Goal: Information Seeking & Learning: Find specific fact

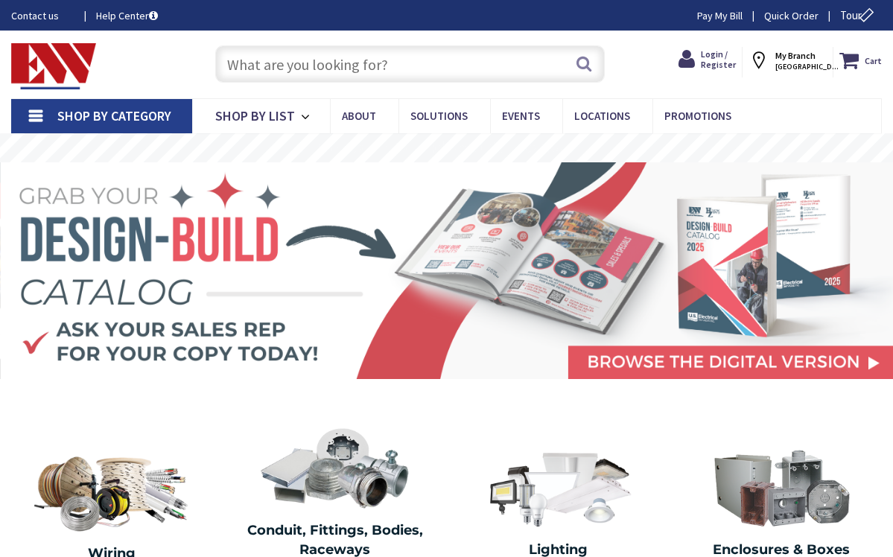
click at [360, 67] on input "text" at bounding box center [410, 63] width 390 height 37
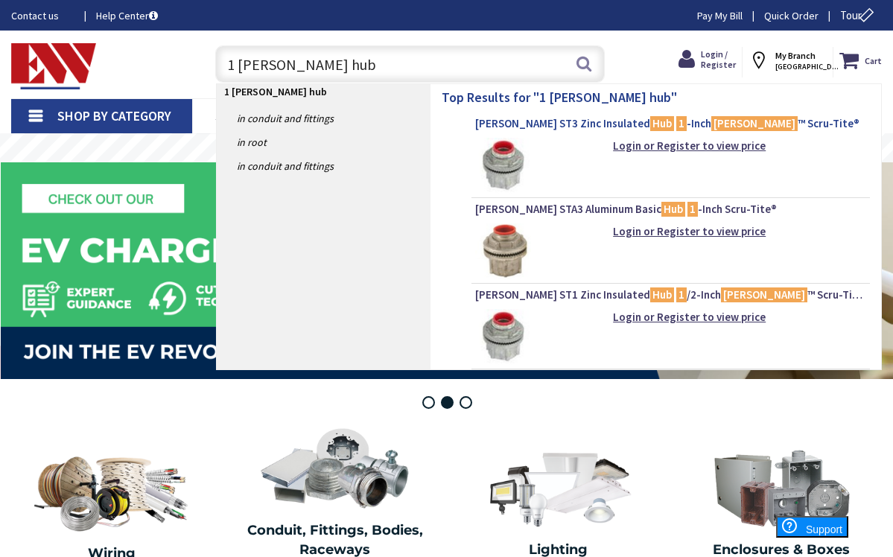
type input "1 Myers hub"
click at [576, 122] on span "Crouse-Hinds ST3 Zinc Insulated Hub 1 -Inch Myers ™ Scru-Tite®" at bounding box center [670, 123] width 391 height 15
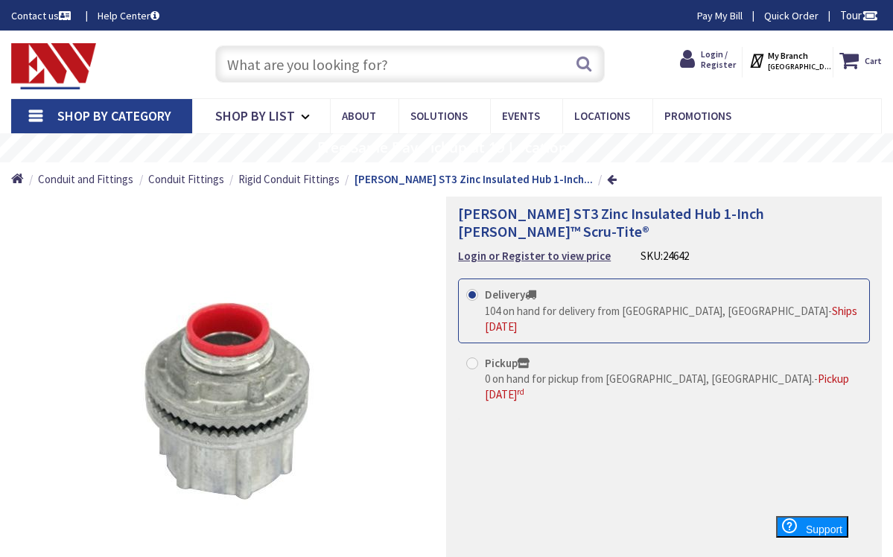
click at [348, 67] on input "text" at bounding box center [410, 63] width 390 height 37
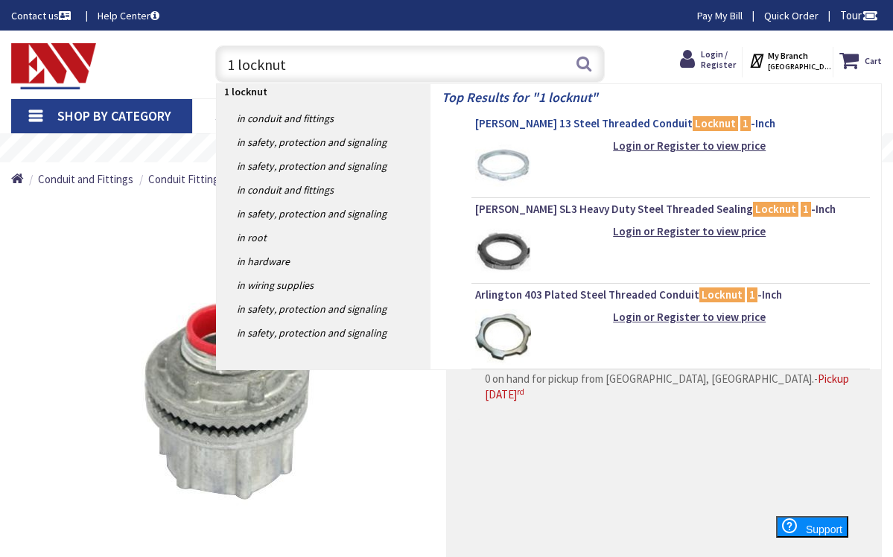
type input "1 locknut"
click at [562, 123] on span "Crouse-Hinds 13 Steel Threaded Conduit Locknut 1 -Inch" at bounding box center [670, 123] width 391 height 15
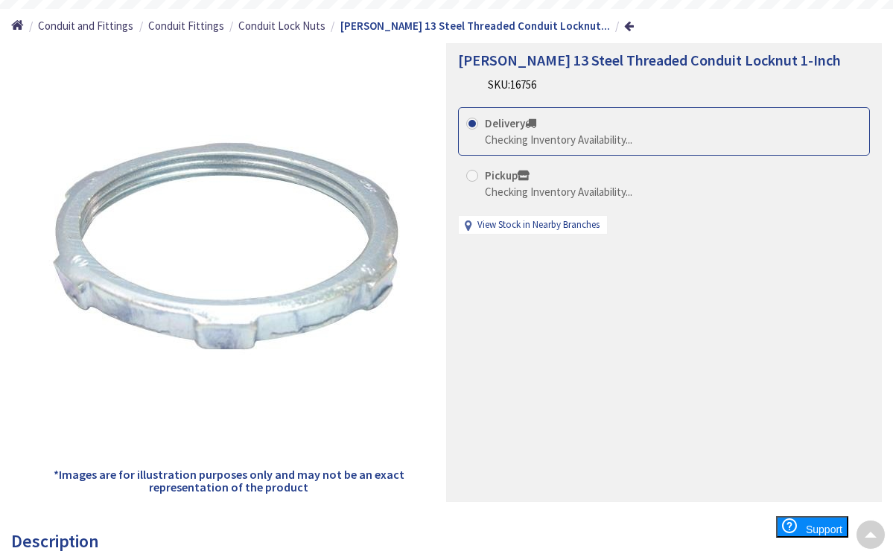
scroll to position [162, 0]
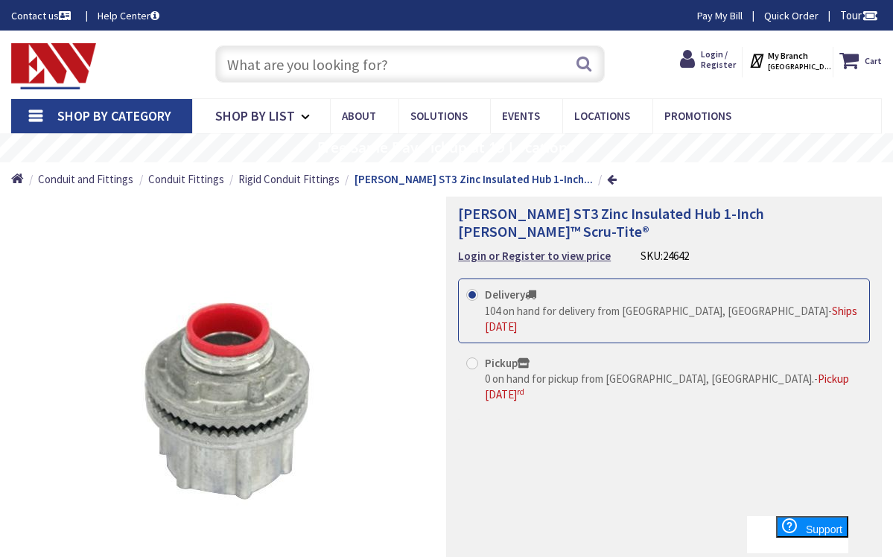
click at [360, 69] on input "text" at bounding box center [410, 63] width 390 height 37
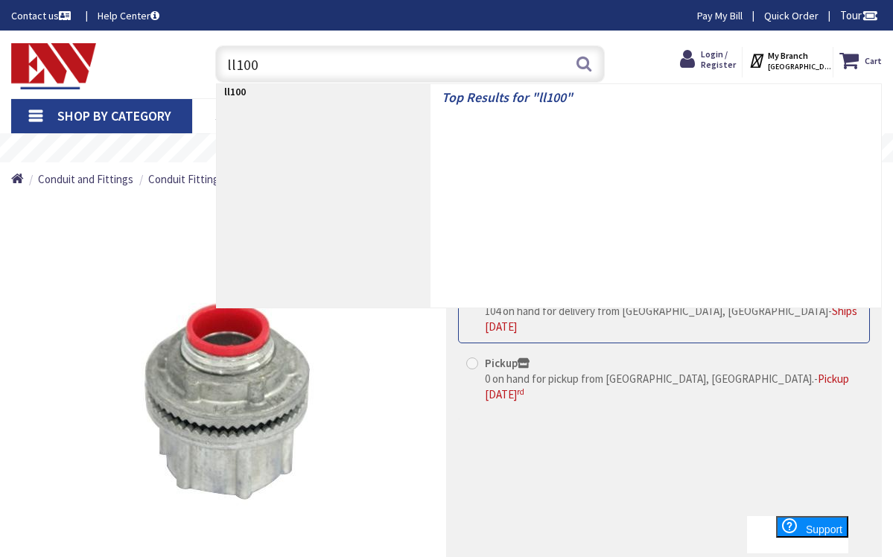
type input "ll100m"
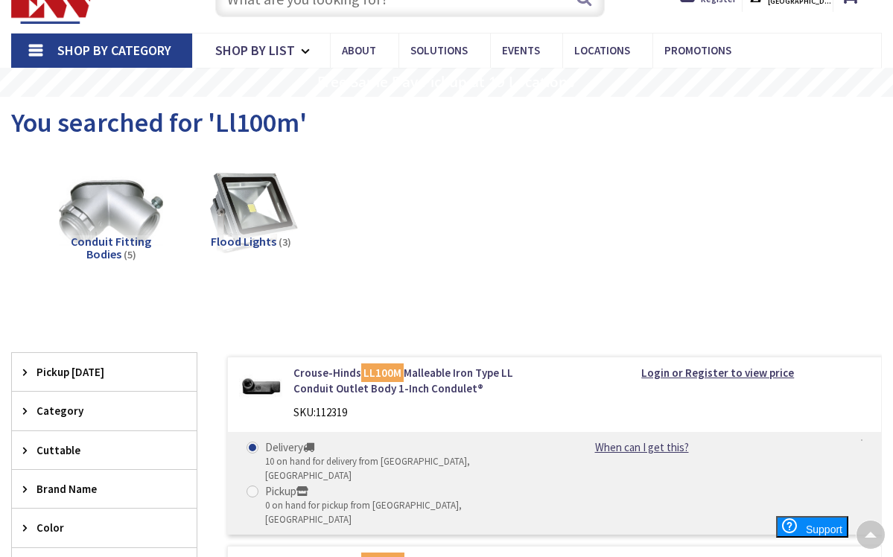
scroll to position [50, 0]
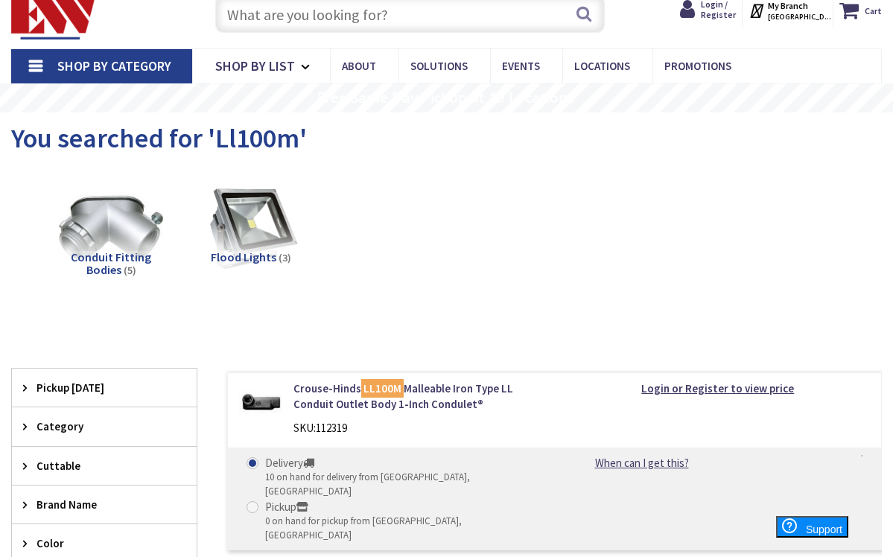
click at [346, 14] on input "text" at bounding box center [410, 14] width 390 height 37
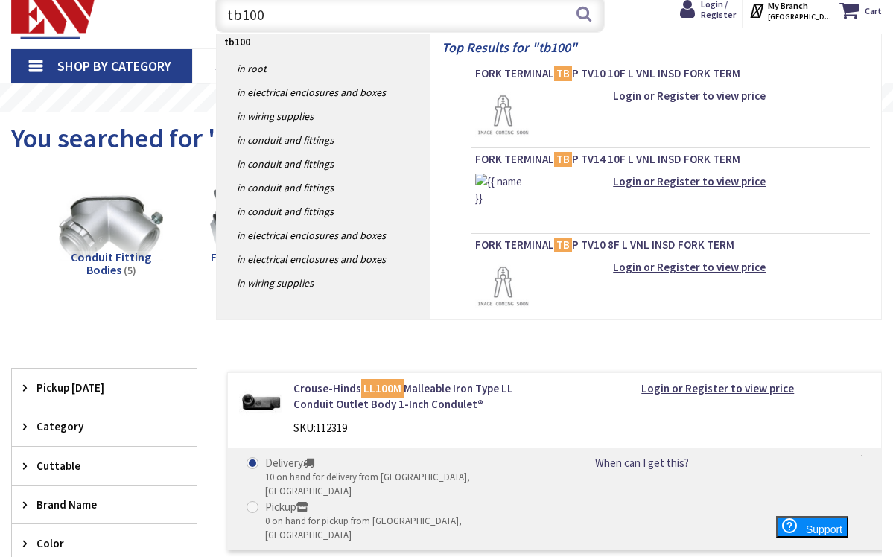
type input "tb100m"
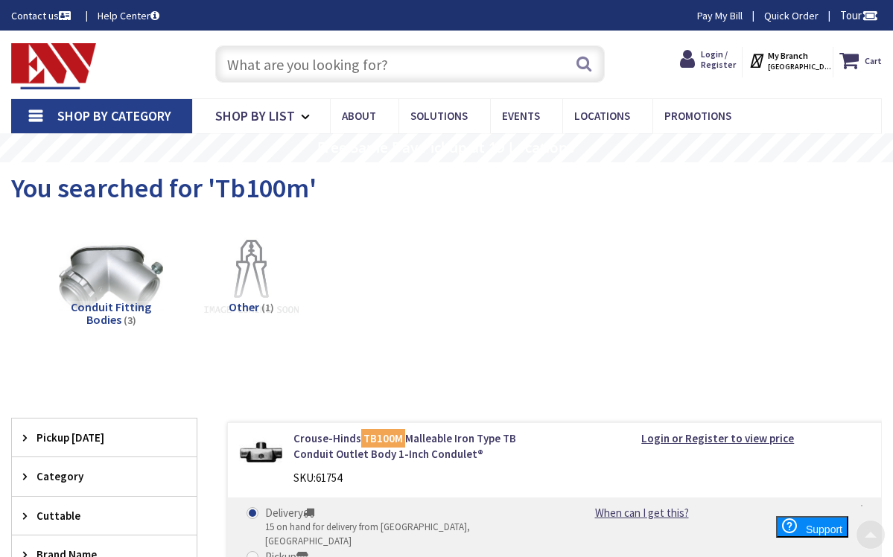
scroll to position [-2, 0]
click at [331, 74] on input "text" at bounding box center [410, 63] width 390 height 37
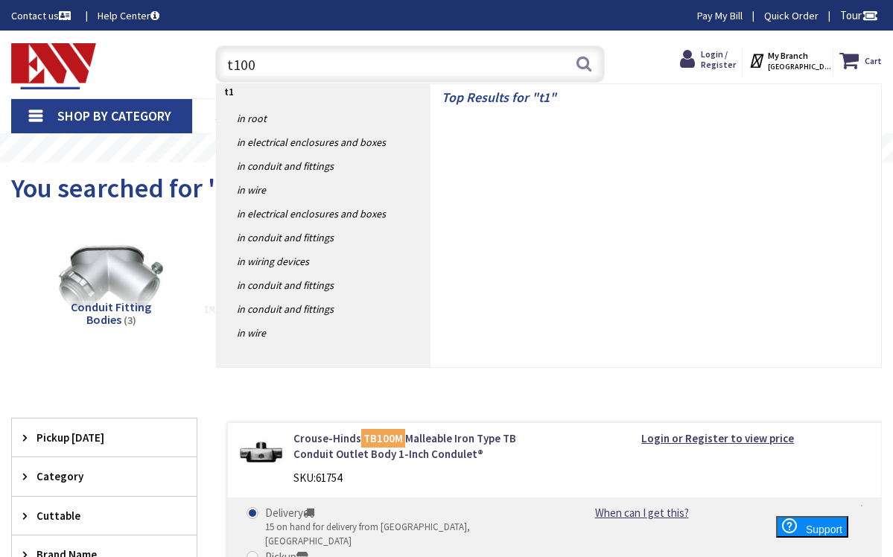
type input "t100m"
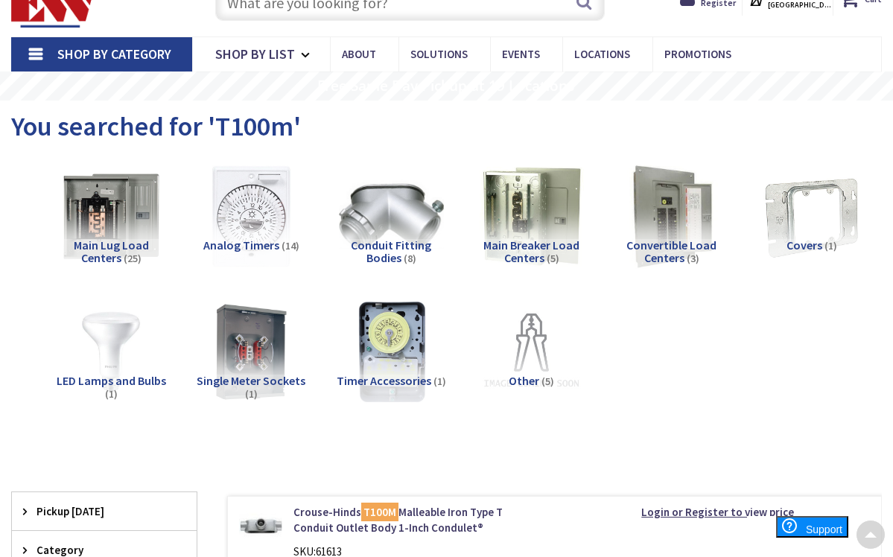
scroll to position [41, 0]
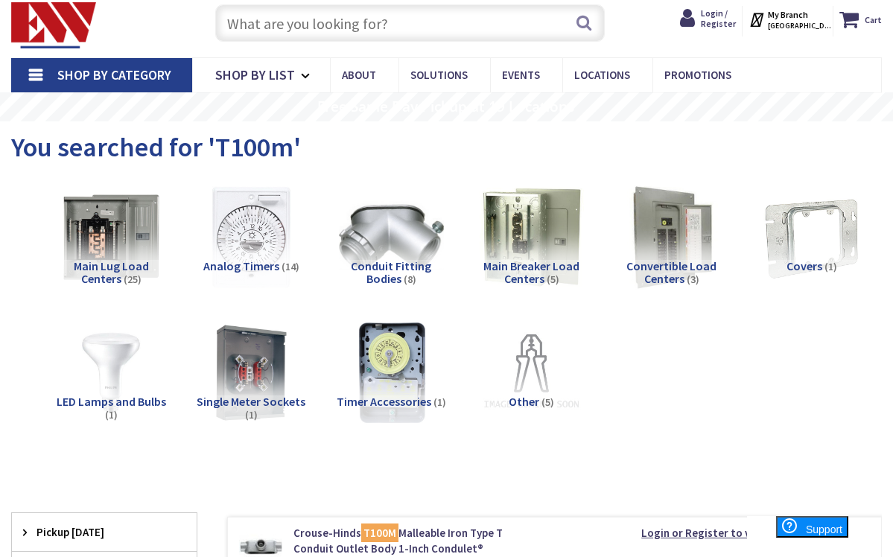
click at [379, 24] on input "text" at bounding box center [410, 22] width 390 height 37
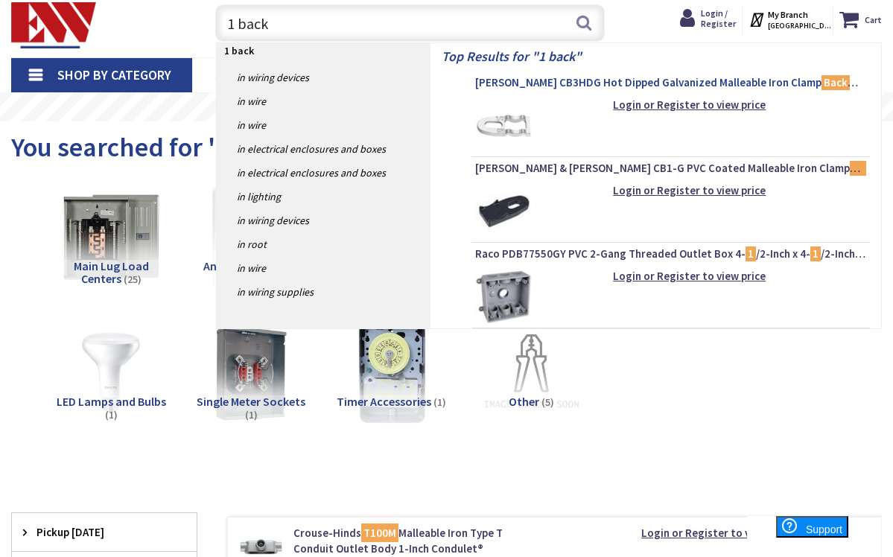
type input "1 back"
click at [570, 83] on span "Crouse-Hinds CB3HDG Hot Dipped Galvanized Malleable Iron Clamp Back Spacer 1 -I…" at bounding box center [670, 82] width 391 height 15
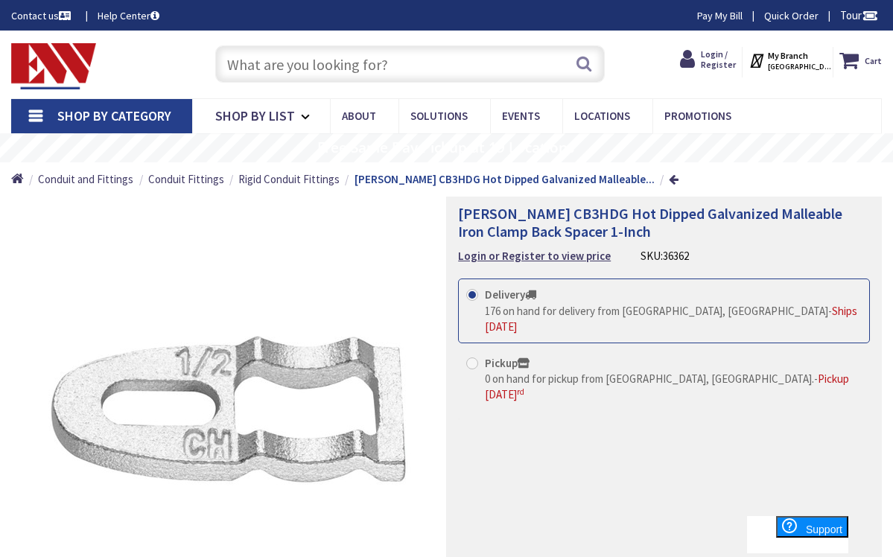
click at [295, 65] on input "text" at bounding box center [410, 63] width 390 height 37
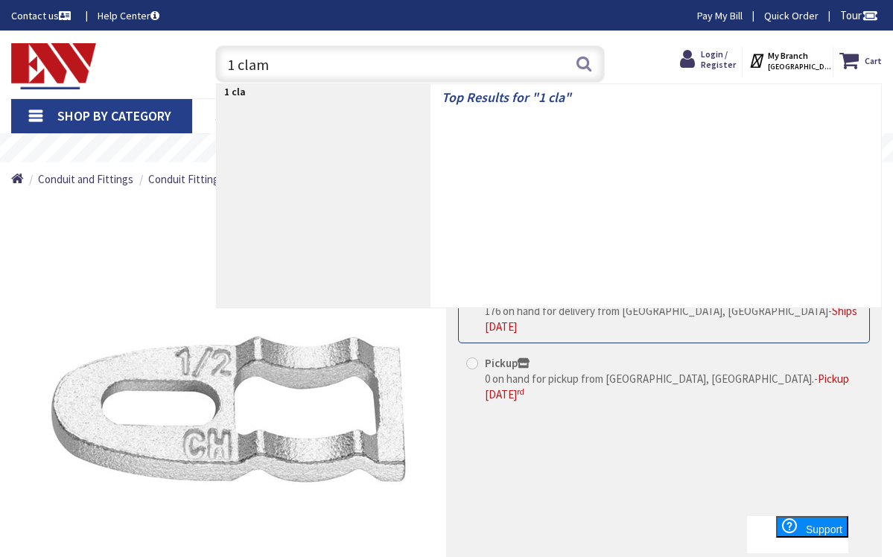
type input "1 clamp"
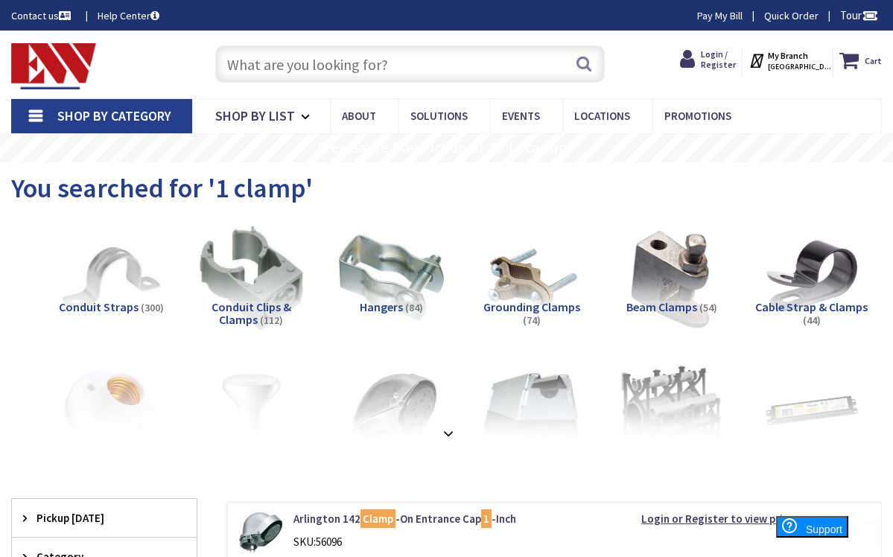
scroll to position [-1, 0]
click at [314, 64] on input "text" at bounding box center [410, 63] width 390 height 37
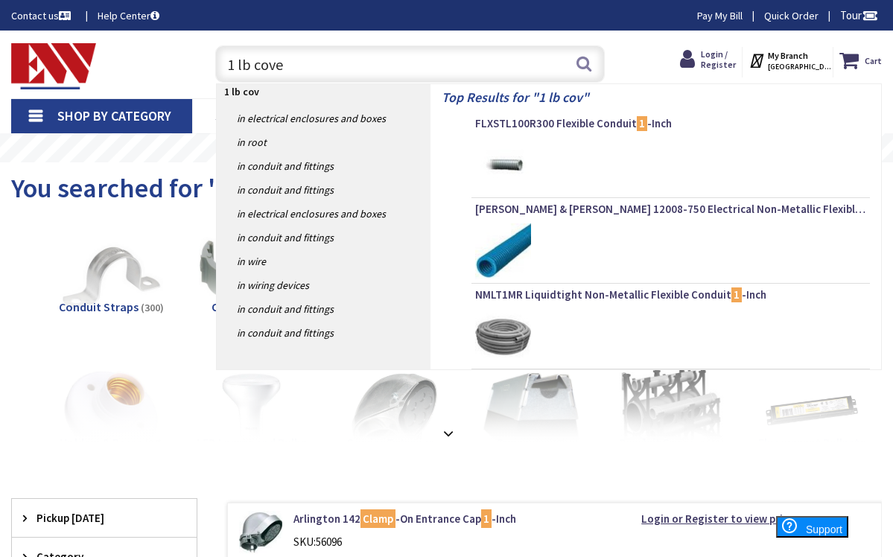
type input "1 lb cover"
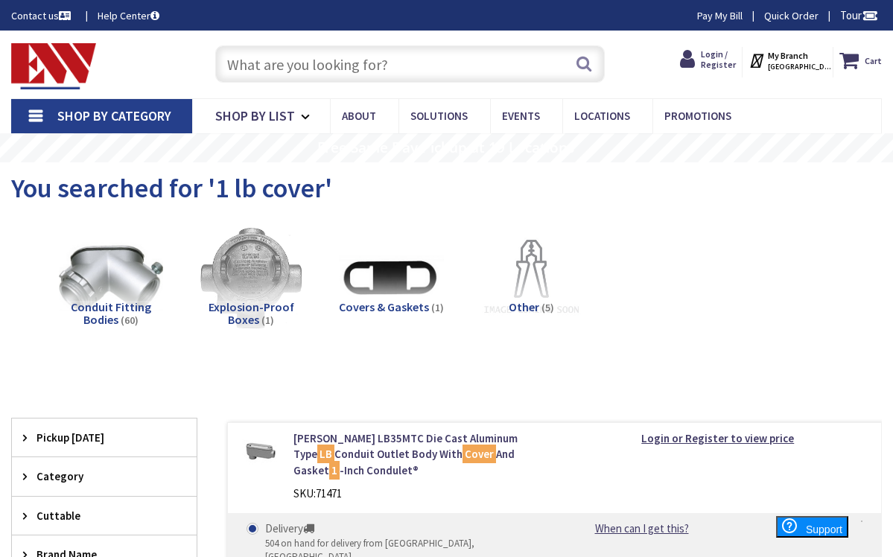
click at [257, 68] on input "text" at bounding box center [410, 63] width 390 height 37
click at [376, 307] on span "Covers & Gaskets" at bounding box center [384, 306] width 90 height 15
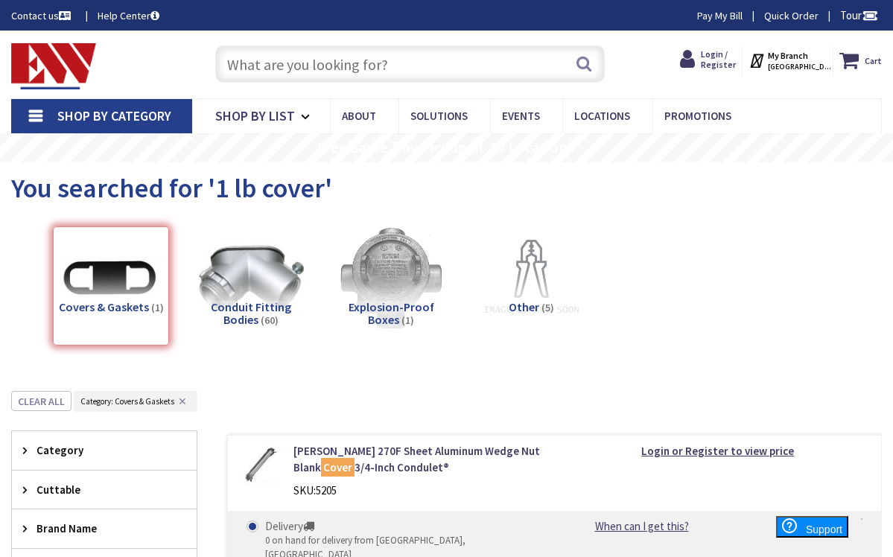
drag, startPoint x: 281, startPoint y: 66, endPoint x: 477, endPoint y: 3, distance: 206.5
click at [281, 66] on input "text" at bounding box center [410, 63] width 390 height 37
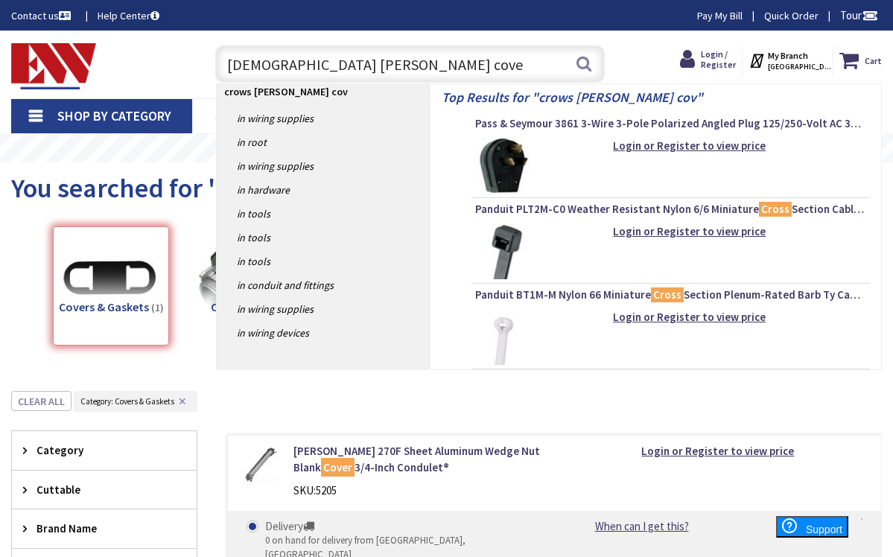
type input "crows hinds cover"
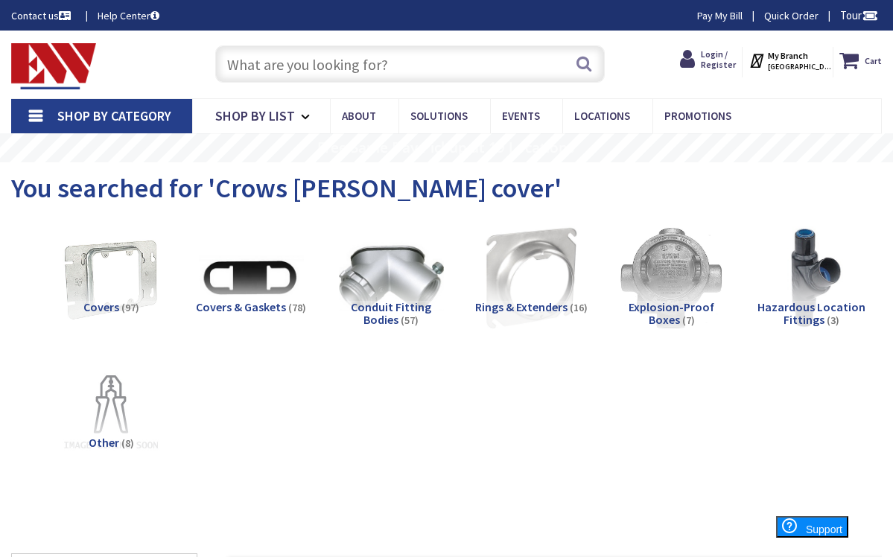
click at [248, 311] on span "Covers & Gaskets" at bounding box center [241, 306] width 90 height 15
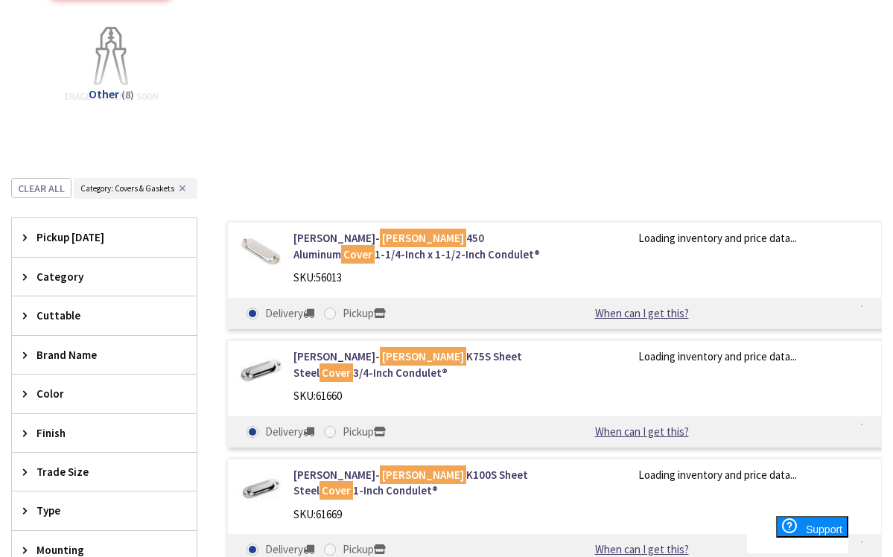
scroll to position [524, 0]
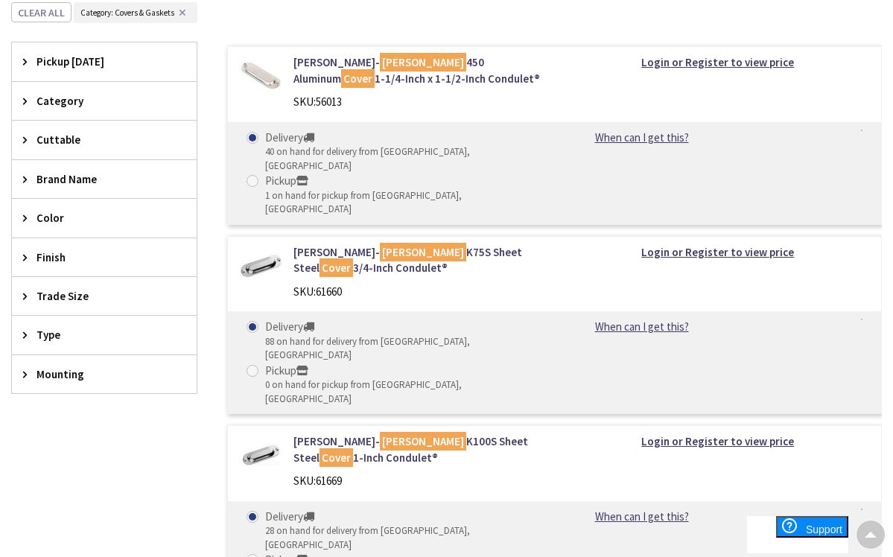
click at [48, 295] on span "Trade Size" at bounding box center [96, 296] width 121 height 16
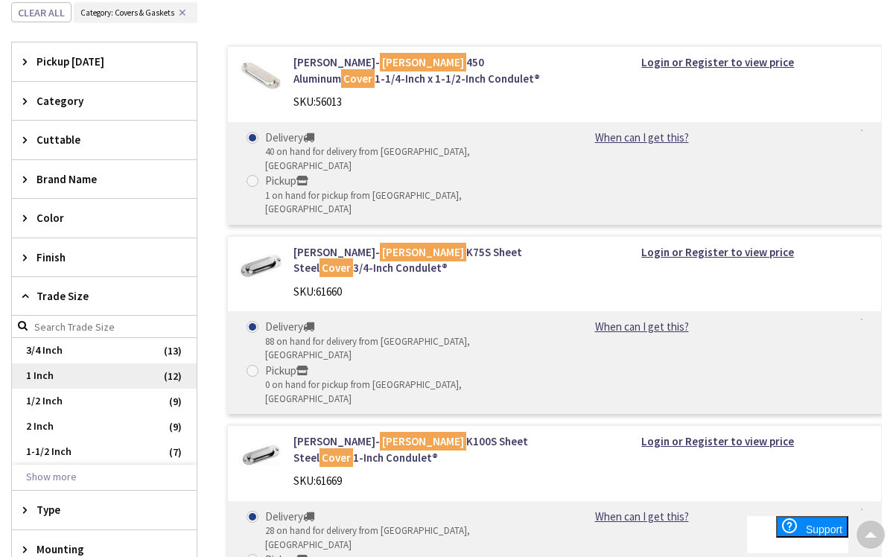
click at [48, 369] on span "1 Inch" at bounding box center [104, 375] width 185 height 25
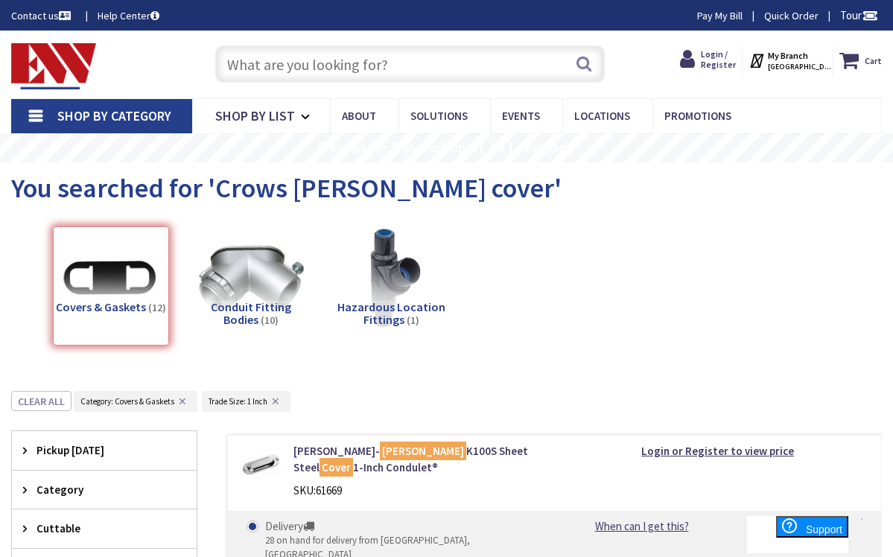
scroll to position [0, 0]
click at [349, 66] on input "text" at bounding box center [410, 63] width 390 height 37
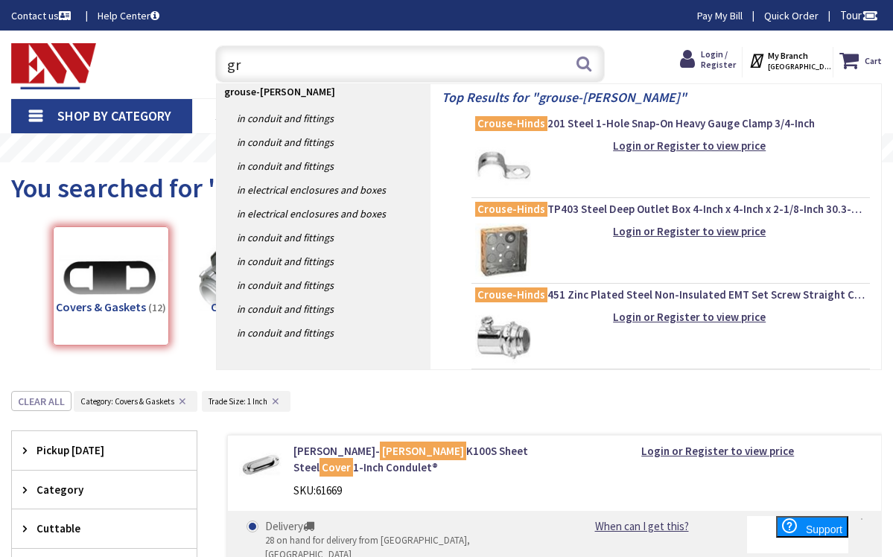
type input "g"
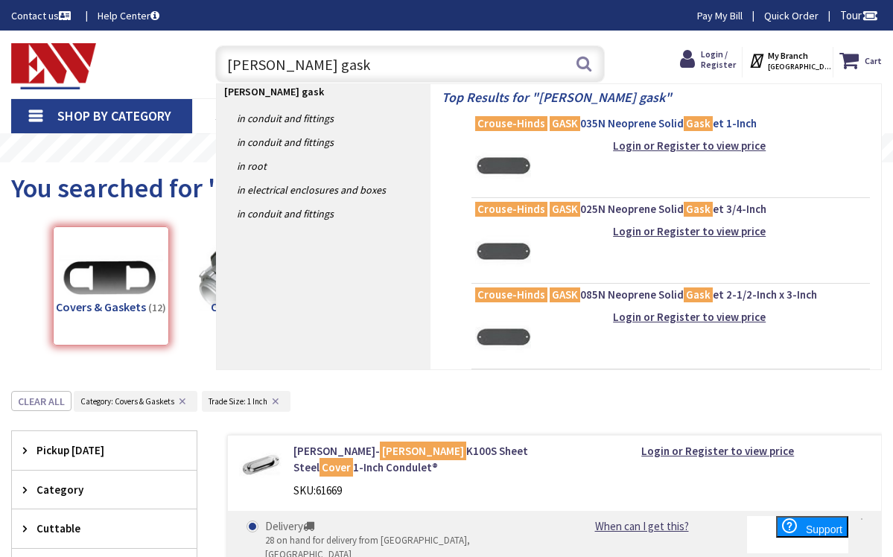
type input "crouse-hinds gask"
click at [597, 127] on span "Crouse-Hinds GASK 035N Neoprene Solid Gask et 1-Inch" at bounding box center [670, 123] width 391 height 15
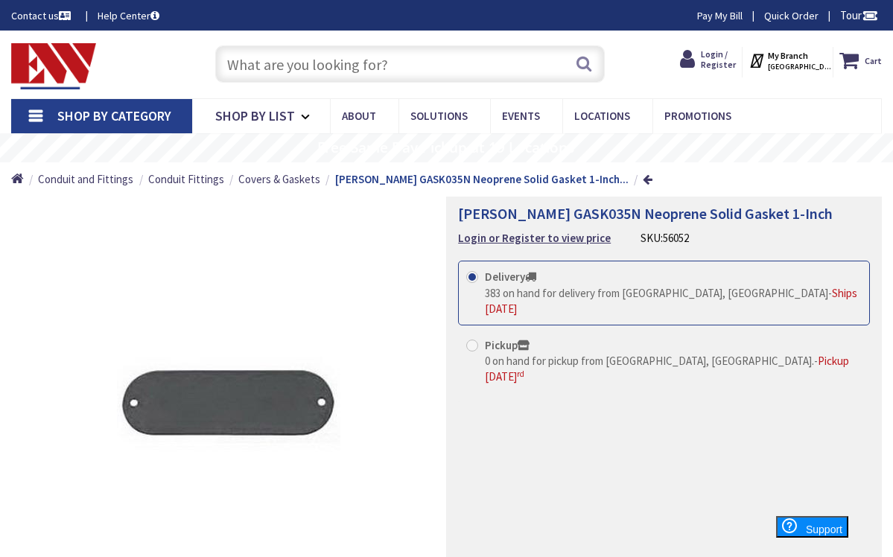
click at [257, 70] on input "text" at bounding box center [410, 63] width 390 height 37
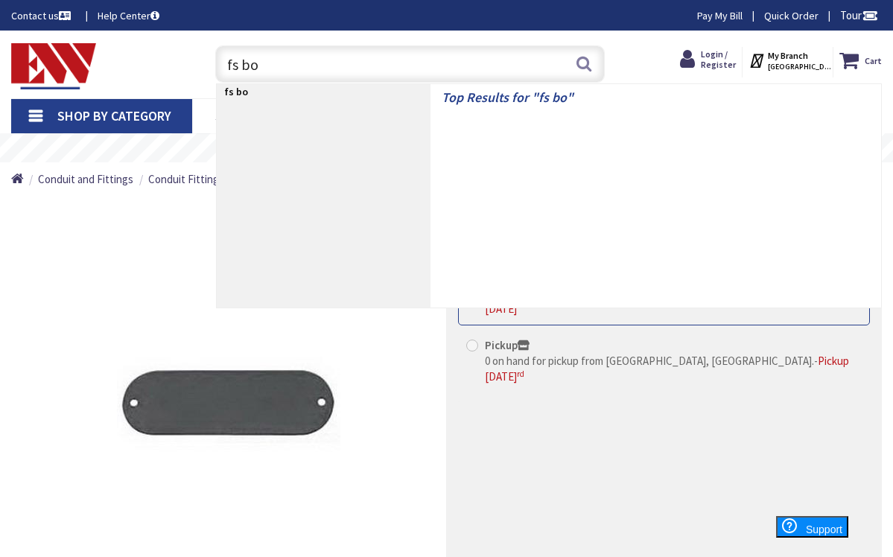
type input "fs box"
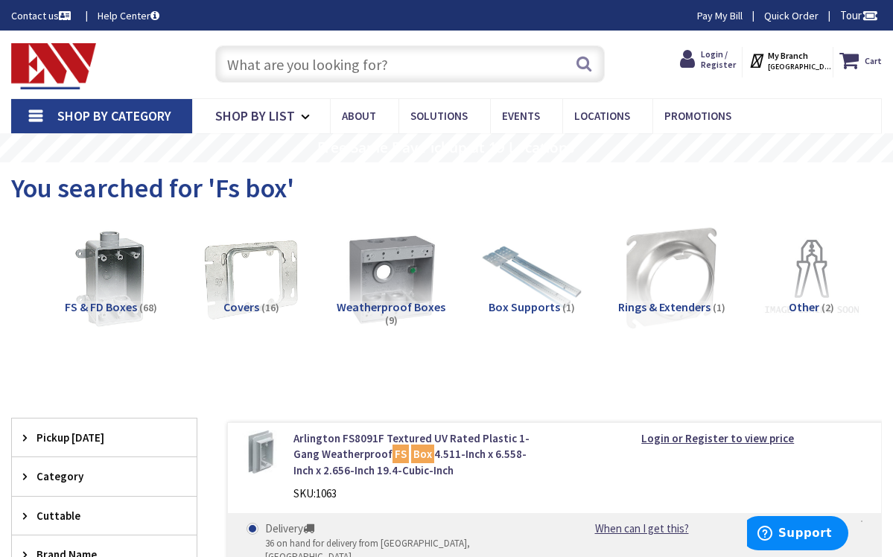
click at [95, 302] on span "FS & FD Boxes" at bounding box center [101, 306] width 72 height 15
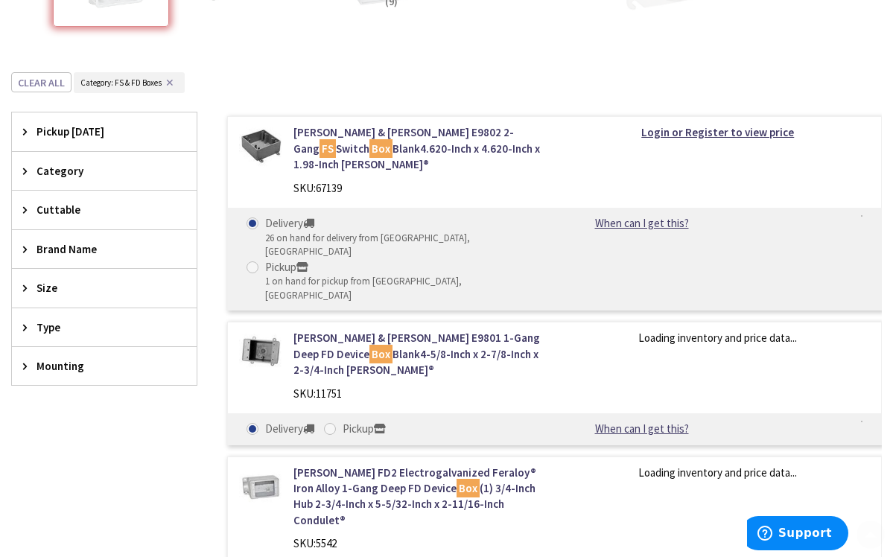
scroll to position [389, 0]
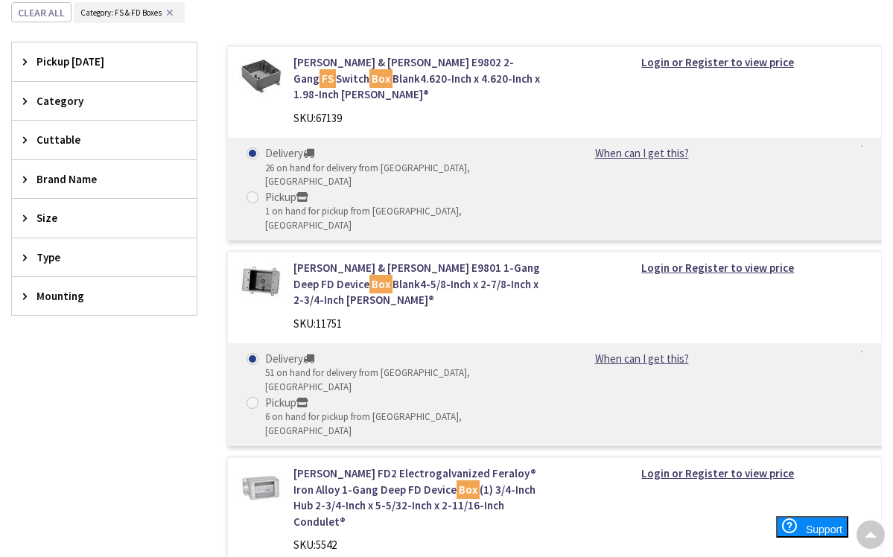
click at [48, 252] on span "Type" at bounding box center [96, 257] width 121 height 16
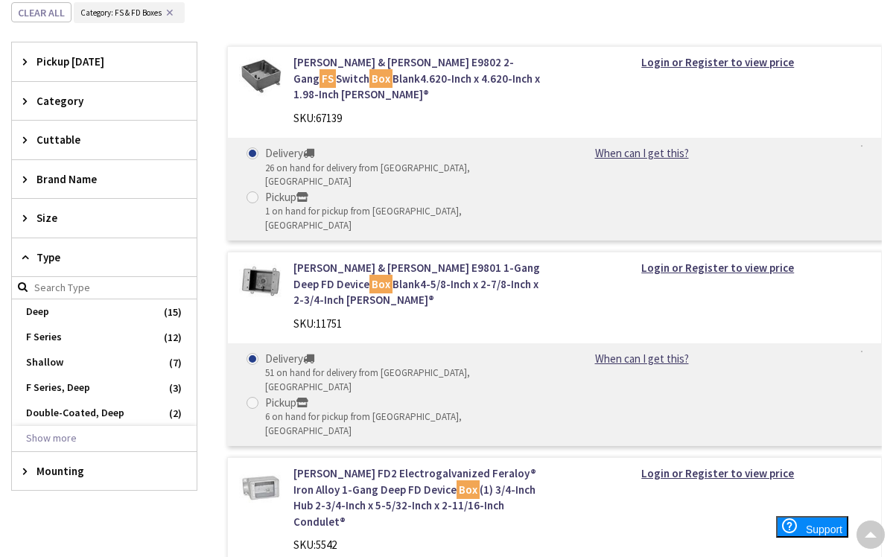
click at [48, 252] on span "Type" at bounding box center [96, 257] width 121 height 16
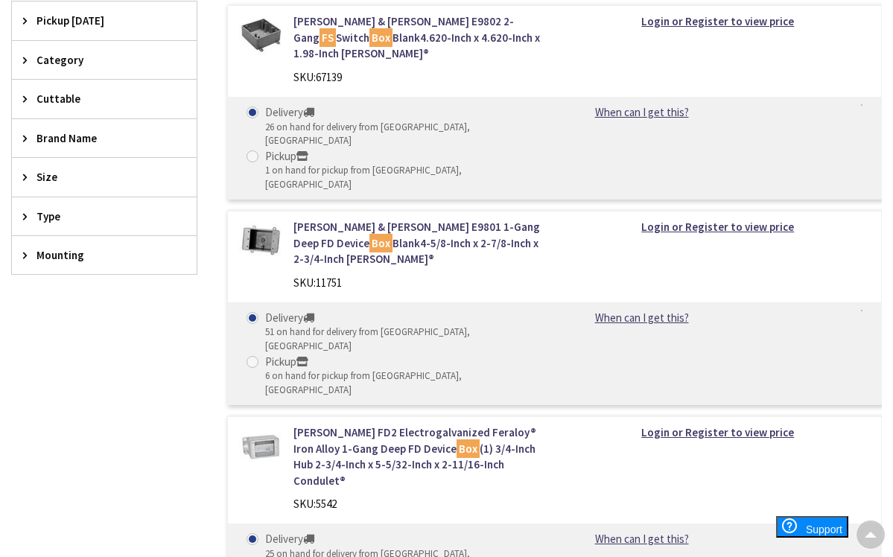
scroll to position [251, 0]
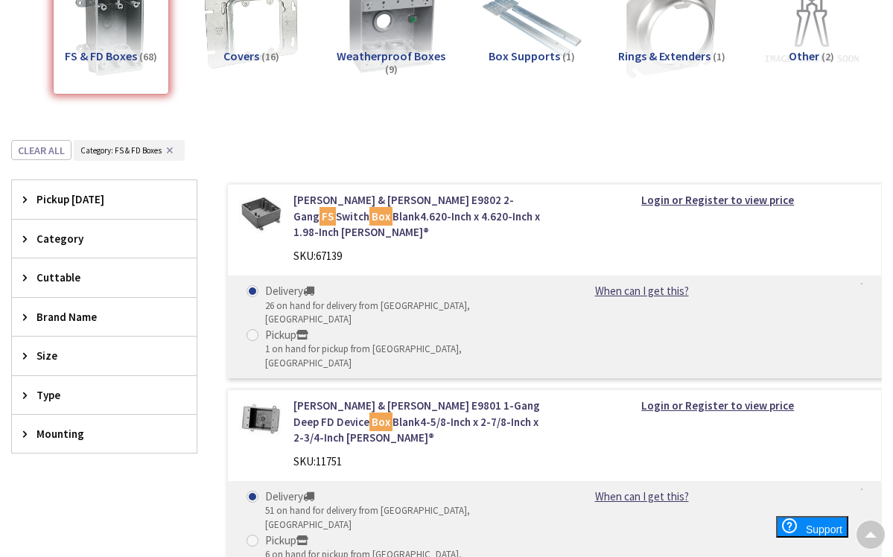
click at [75, 321] on span "Brand Name" at bounding box center [96, 317] width 121 height 16
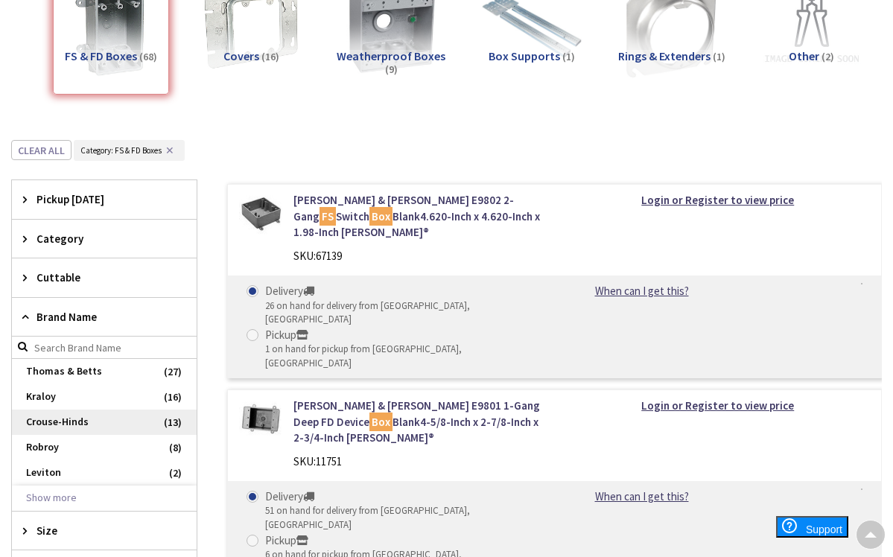
click at [51, 422] on span "Crouse-Hinds" at bounding box center [104, 422] width 185 height 25
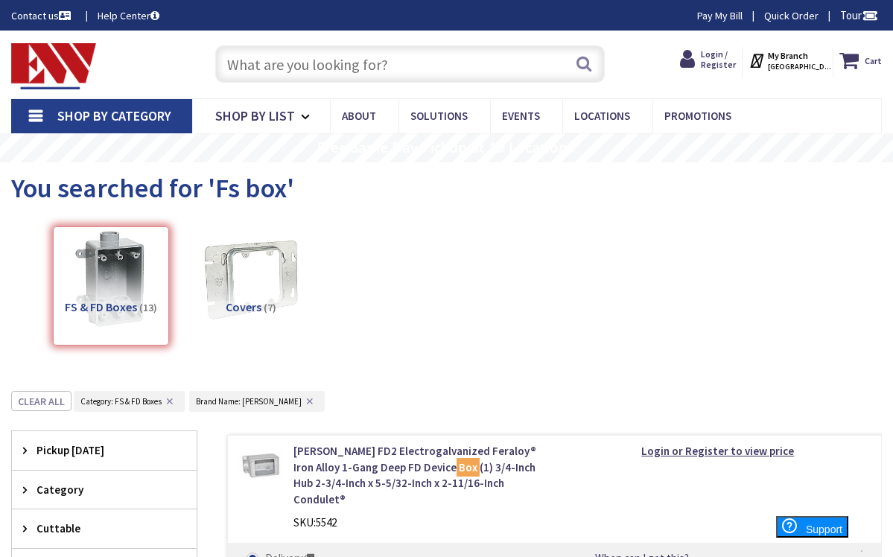
scroll to position [0, 0]
click at [371, 68] on input "text" at bounding box center [410, 63] width 390 height 37
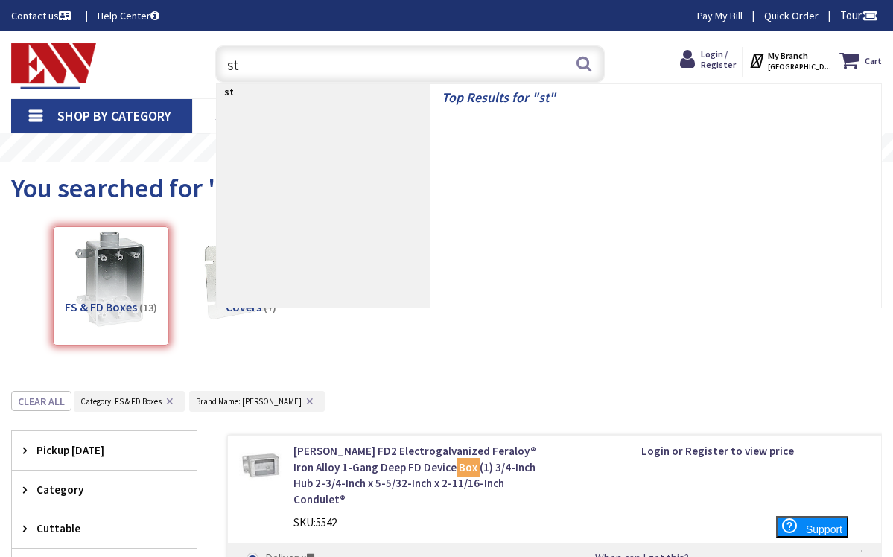
type input "st2"
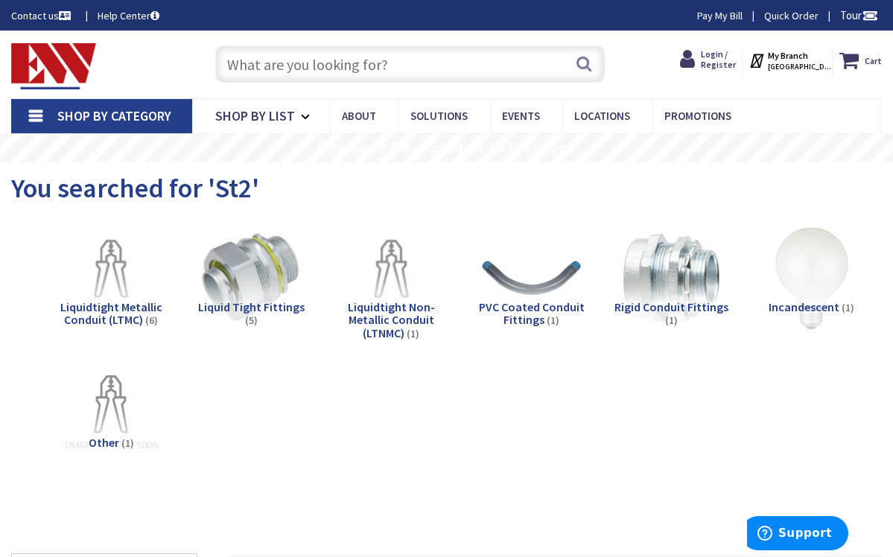
click at [273, 83] on div "Search" at bounding box center [407, 63] width 398 height 48
click at [296, 57] on input "text" at bounding box center [410, 63] width 390 height 37
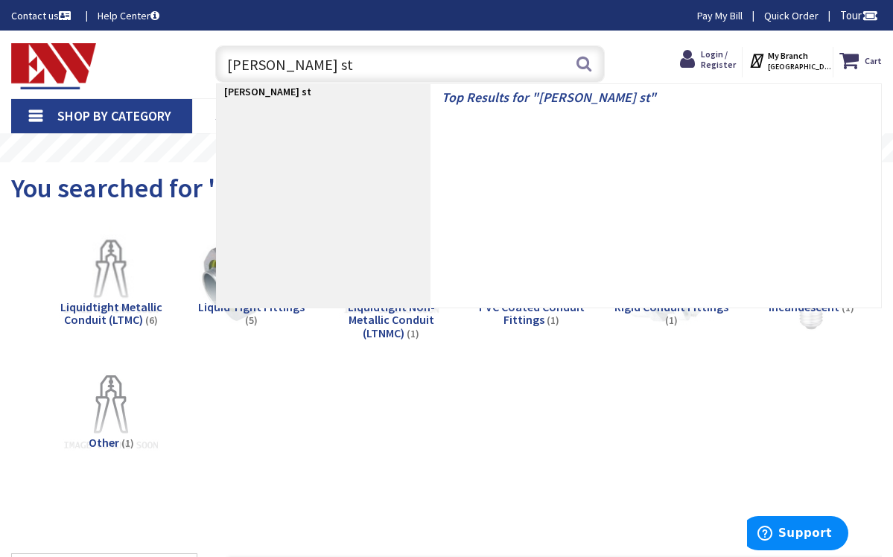
type input "Myers st2"
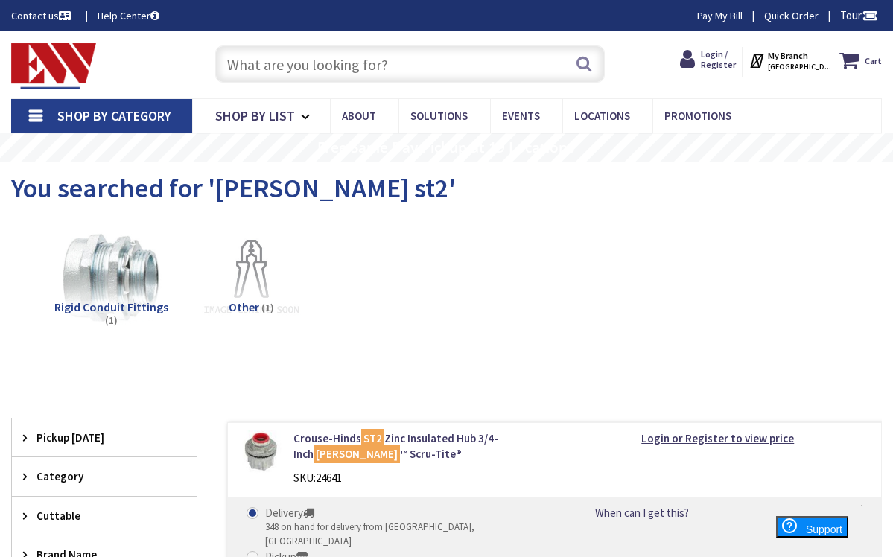
drag, startPoint x: 316, startPoint y: 63, endPoint x: 360, endPoint y: 78, distance: 47.3
click at [316, 63] on input "text" at bounding box center [410, 63] width 390 height 37
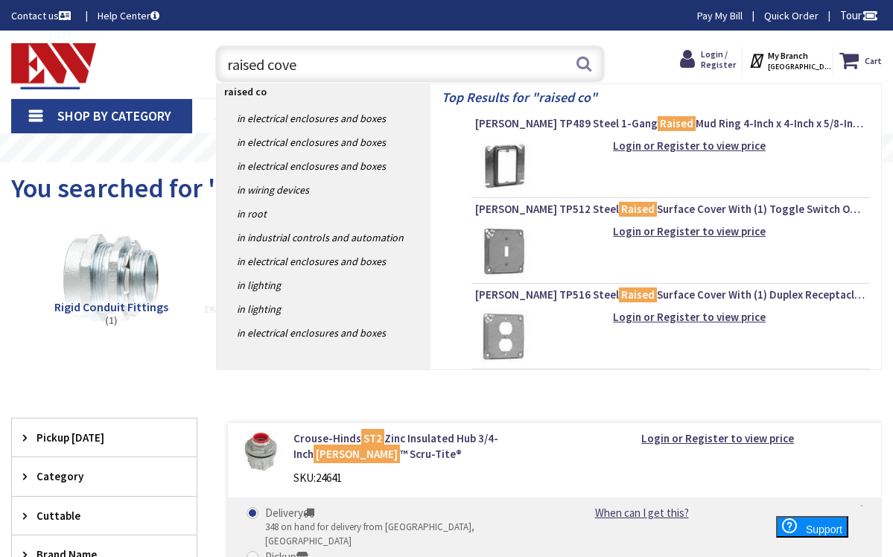
type input "raised cover"
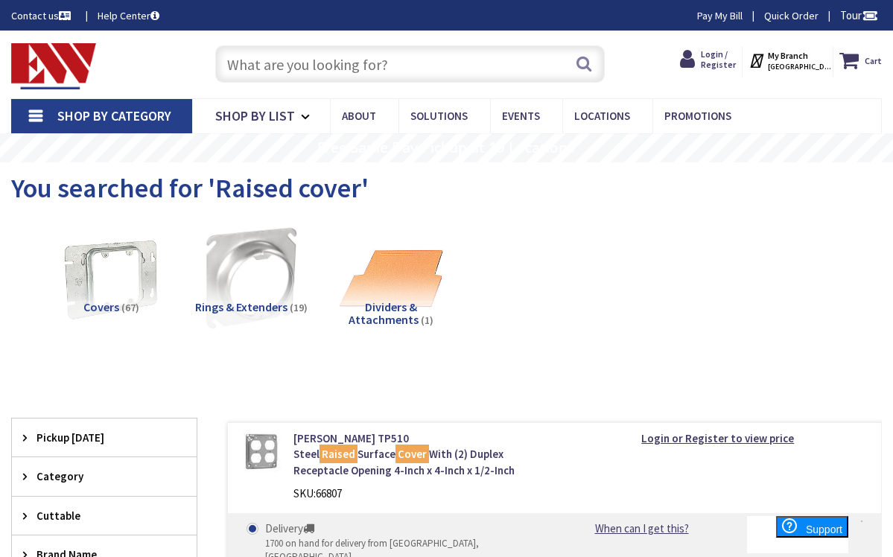
click at [347, 63] on input "text" at bounding box center [410, 63] width 390 height 37
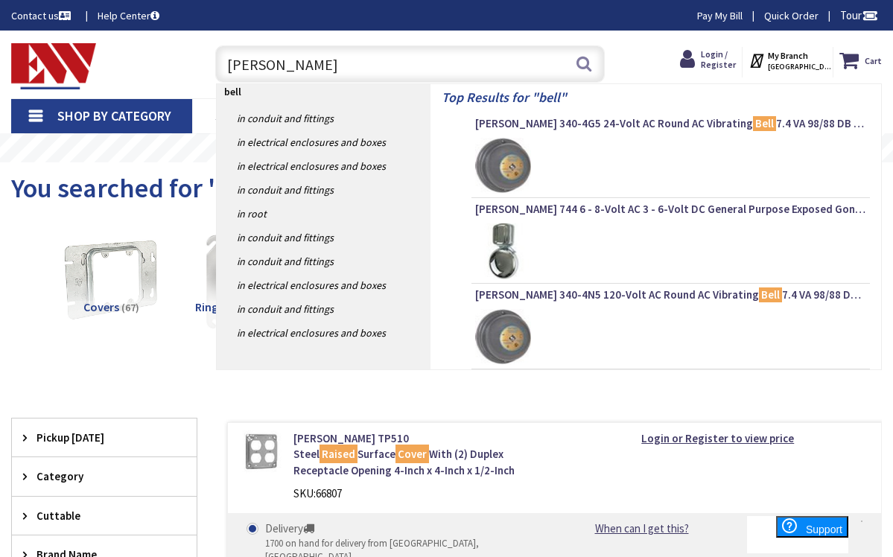
type input "bell box"
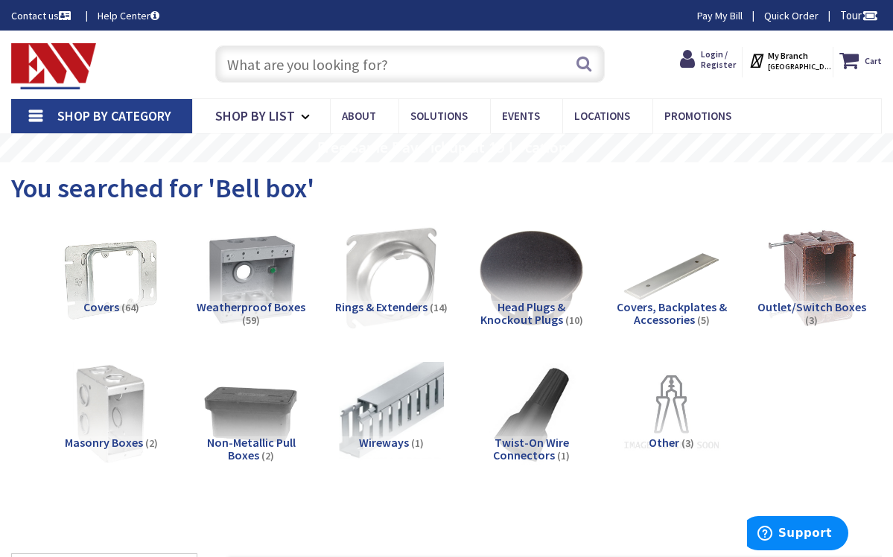
click at [273, 304] on span "Weatherproof Boxes" at bounding box center [251, 306] width 109 height 15
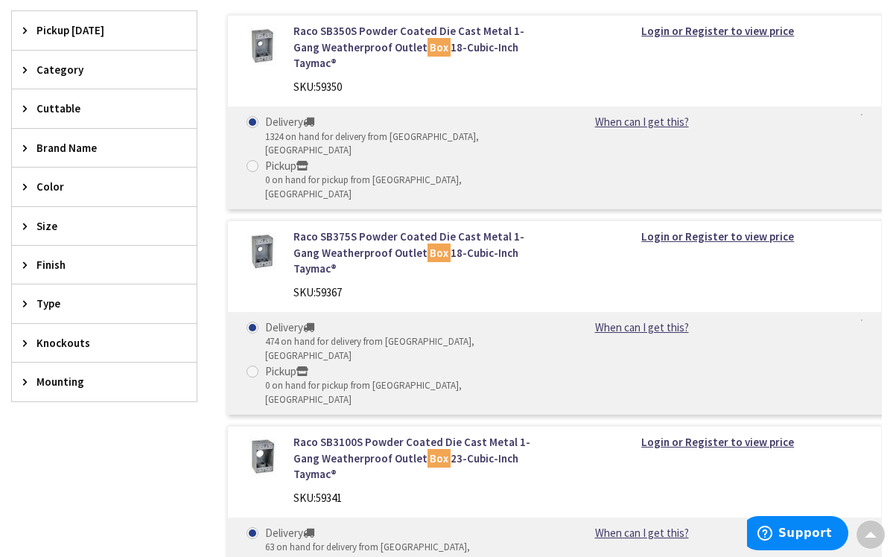
scroll to position [556, 0]
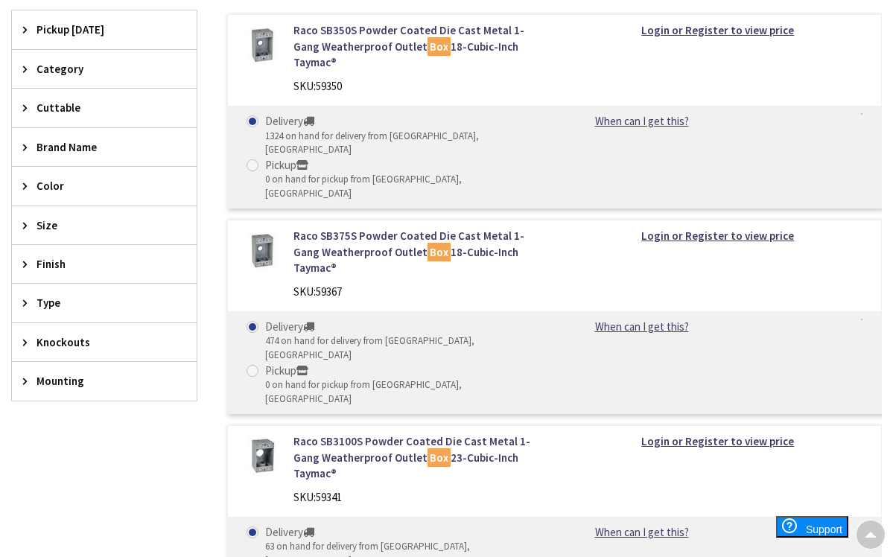
click at [53, 338] on span "Knockouts" at bounding box center [96, 342] width 121 height 16
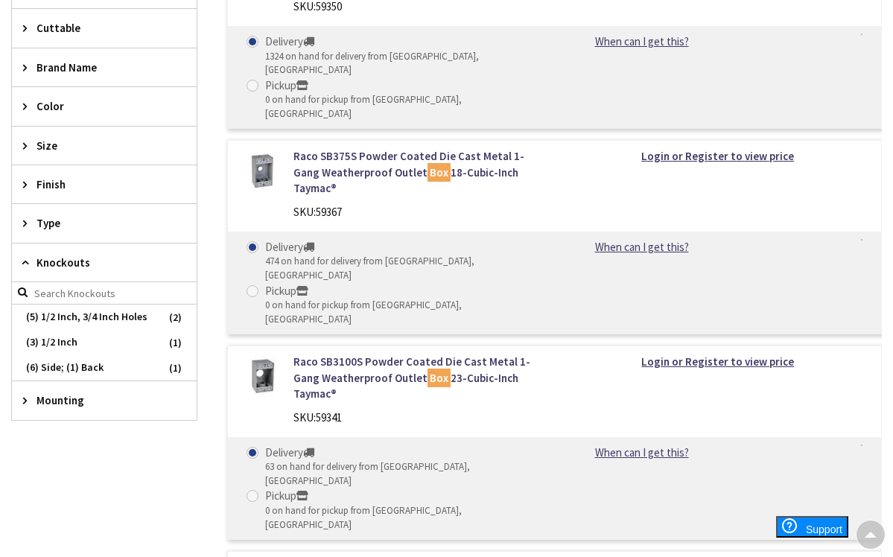
scroll to position [635, 0]
click at [57, 258] on span "Knockouts" at bounding box center [96, 263] width 121 height 16
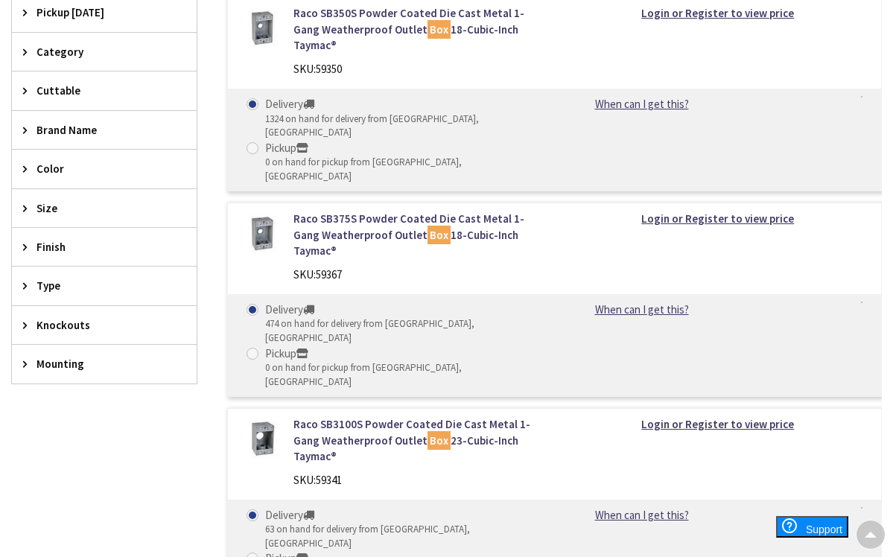
scroll to position [572, 0]
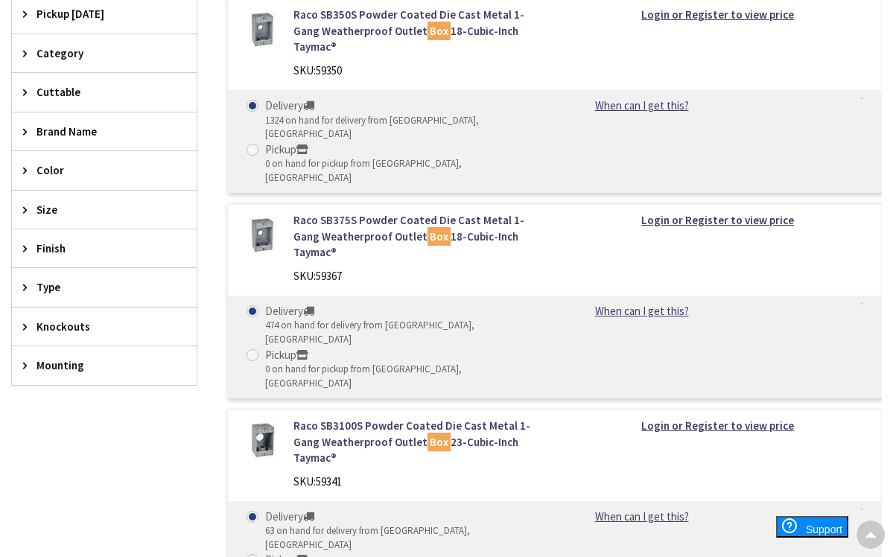
click at [46, 206] on span "Size" at bounding box center [96, 210] width 121 height 16
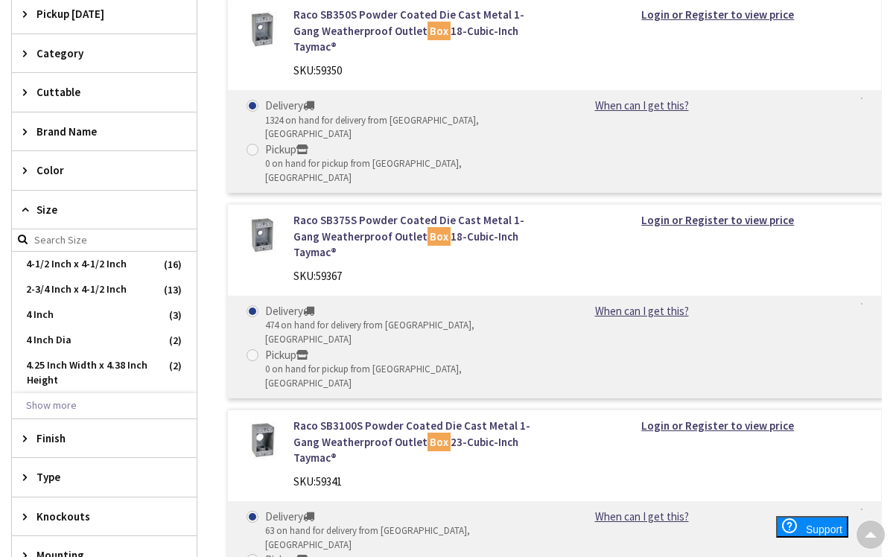
click at [46, 206] on span "Size" at bounding box center [96, 210] width 121 height 16
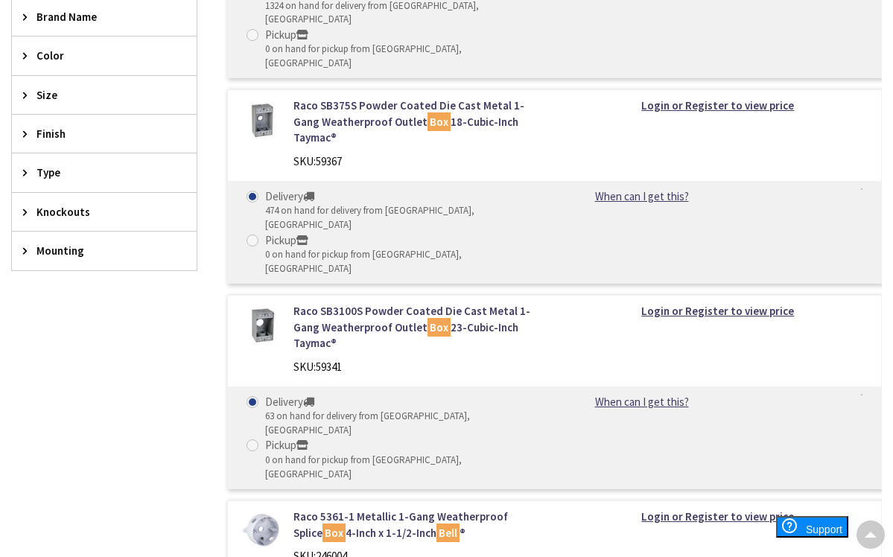
scroll to position [675, 0]
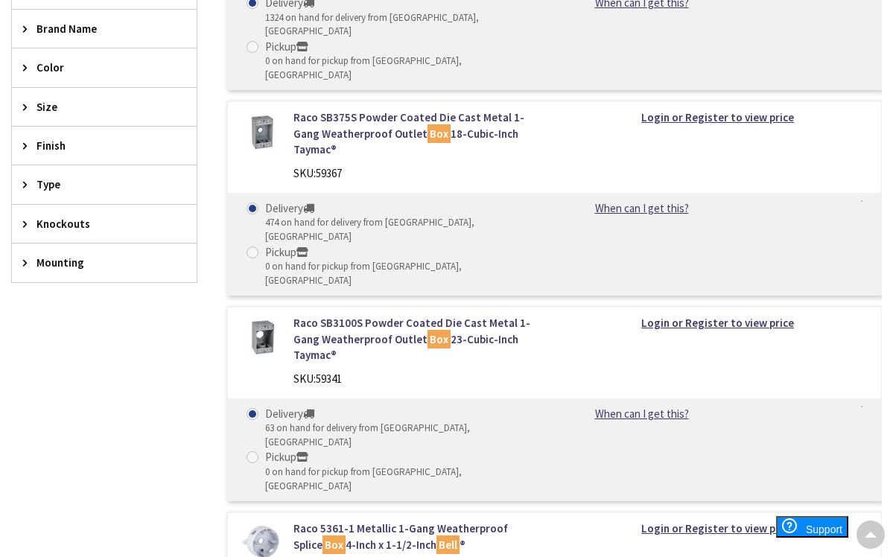
click at [66, 216] on span "Knockouts" at bounding box center [96, 224] width 121 height 16
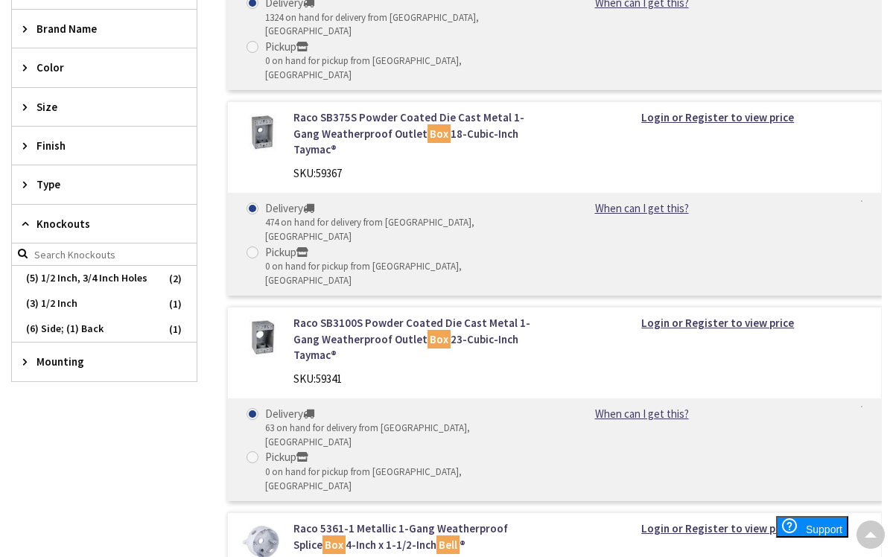
click at [583, 307] on div "Raco SB3100S Powder Coated Die Cast Metal 1-Gang Weatherproof Outlet Box 23-Cub…" at bounding box center [554, 404] width 655 height 194
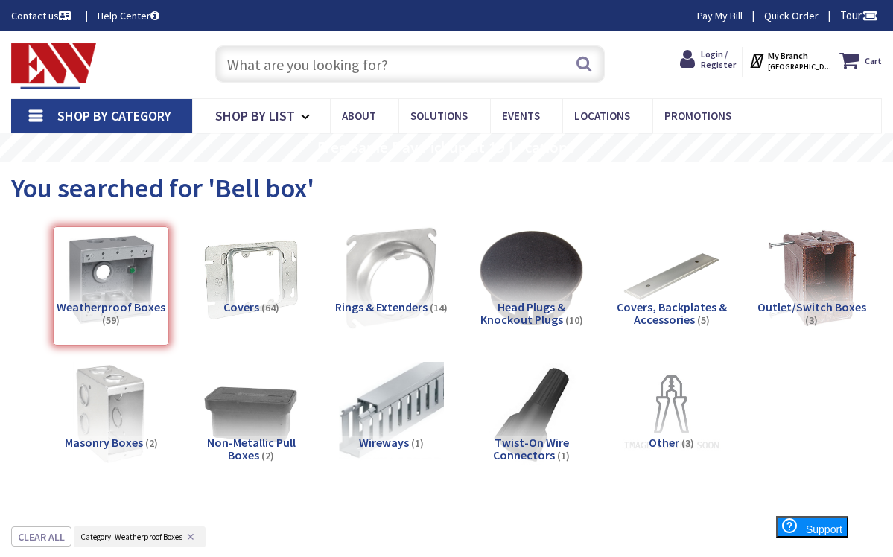
scroll to position [0, 0]
click at [292, 63] on input "text" at bounding box center [410, 63] width 390 height 37
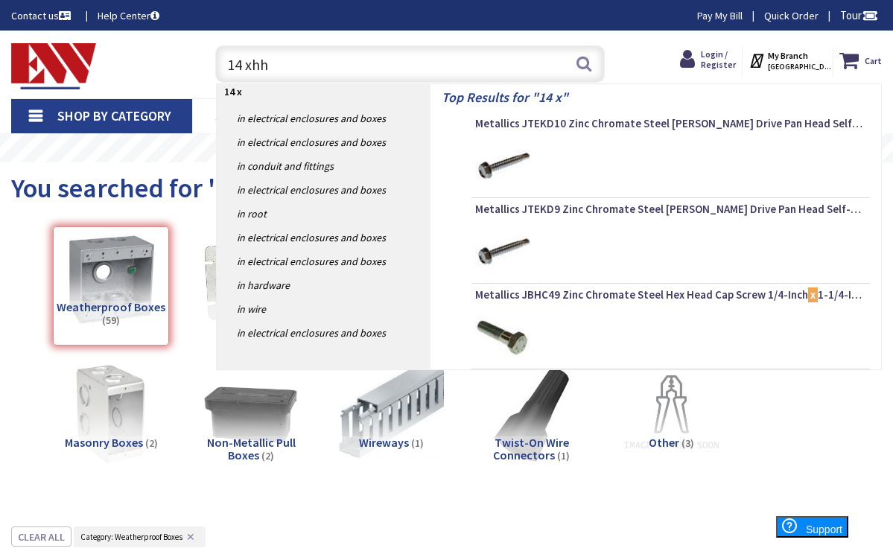
type input "14 xhhw"
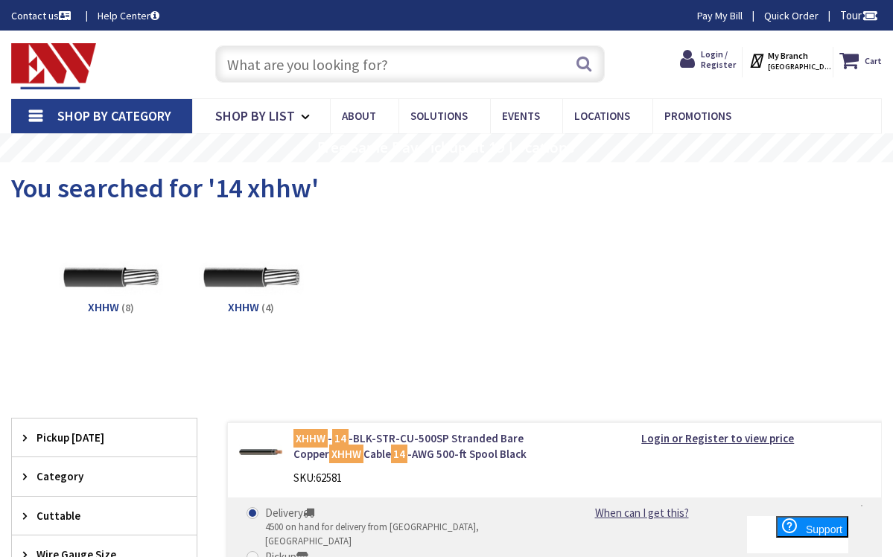
scroll to position [-1, 0]
click at [340, 66] on input "text" at bounding box center [410, 63] width 390 height 37
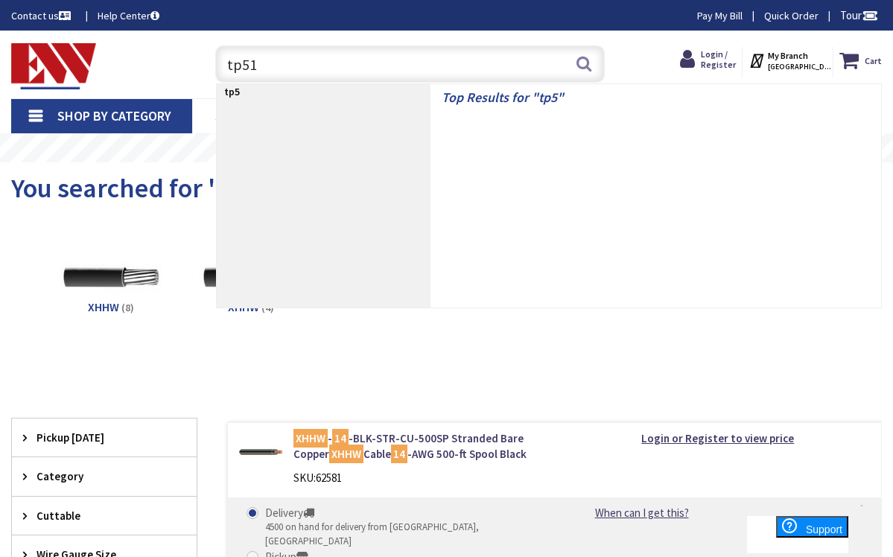
type input "tp513"
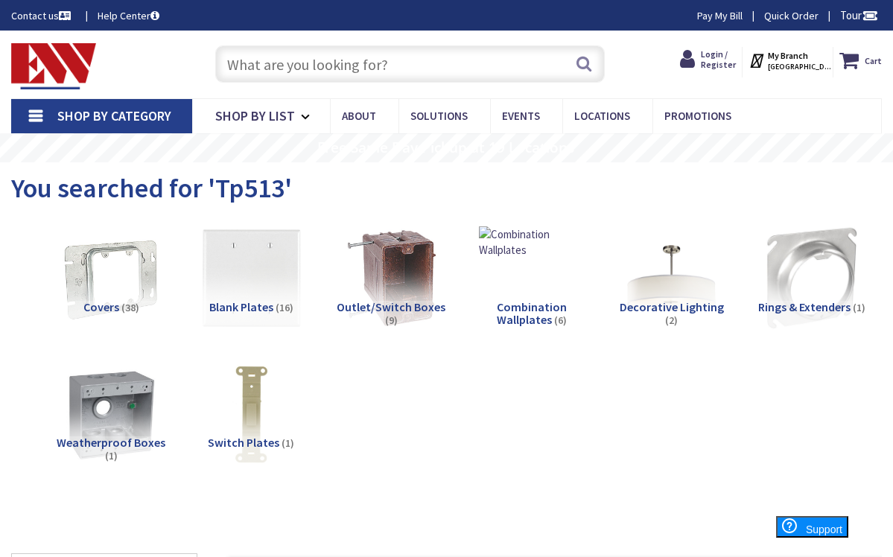
click at [340, 64] on input "text" at bounding box center [410, 63] width 390 height 37
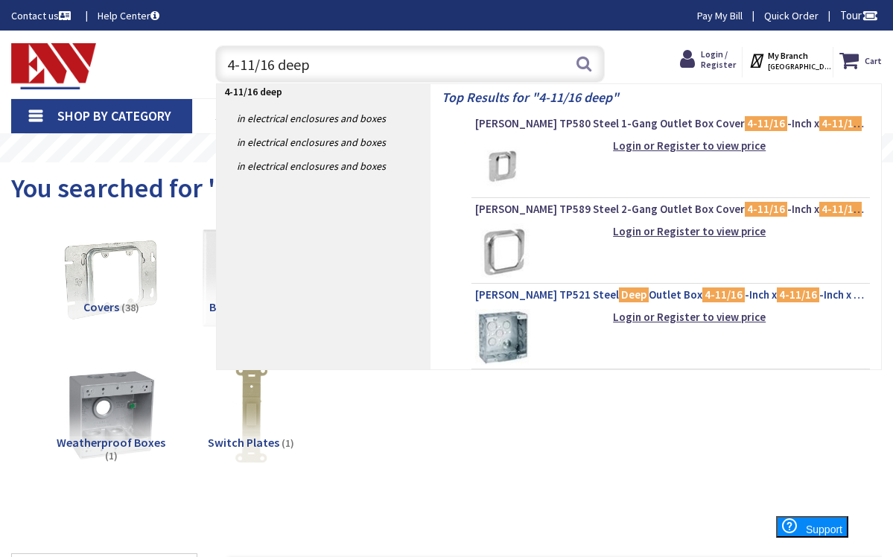
type input "4-11/16 deep"
click at [578, 294] on span "[PERSON_NAME] TP521 Steel Deep Outlet Box 4-11/16 -Inch x 4-11/16 -Inch x 2-1/8…" at bounding box center [670, 294] width 391 height 15
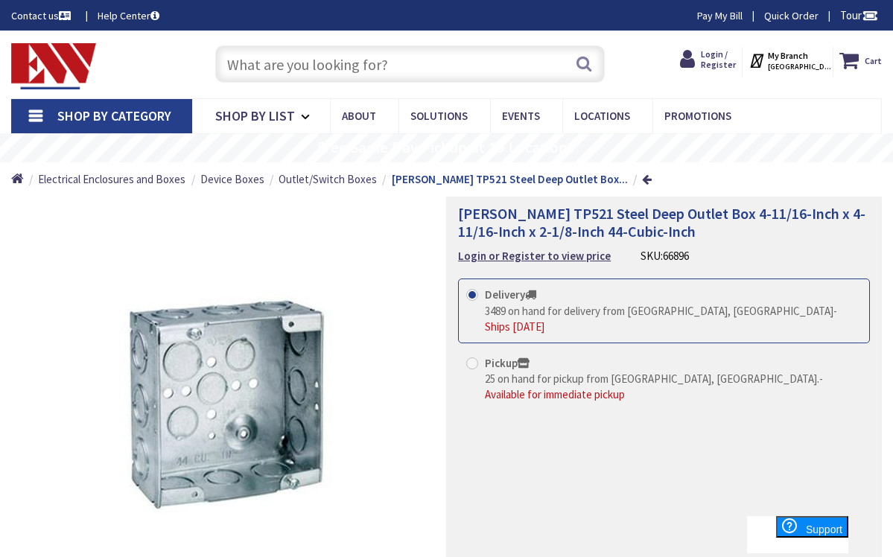
click at [307, 63] on input "text" at bounding box center [410, 63] width 390 height 37
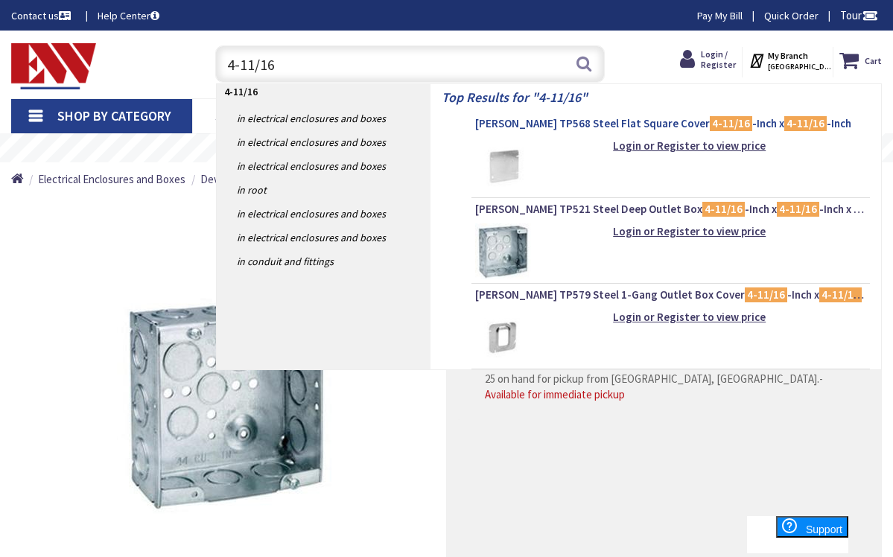
type input "4-11/16"
click at [594, 126] on span "Crouse-Hinds TP568 Steel Flat Square Cover 4-11/16 -Inch x 4-11/16 -Inch" at bounding box center [670, 123] width 391 height 15
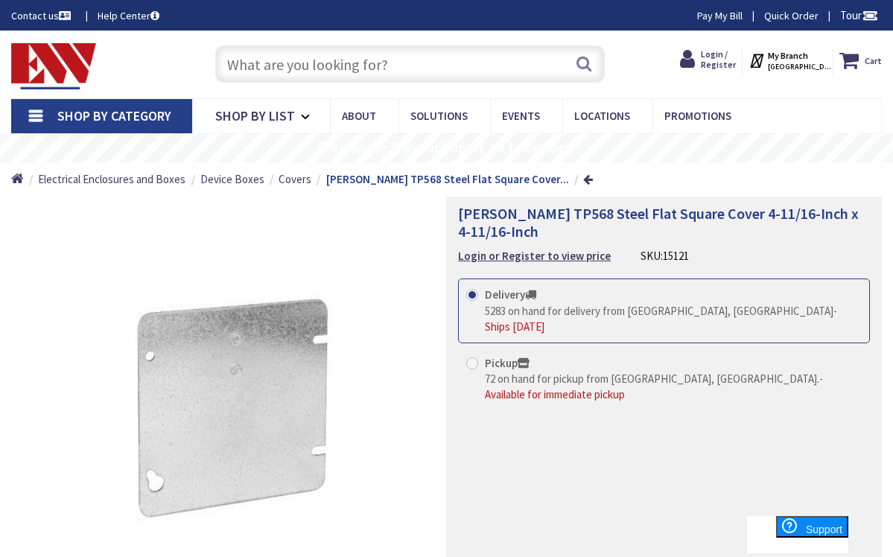
click at [400, 72] on input "text" at bounding box center [410, 63] width 390 height 37
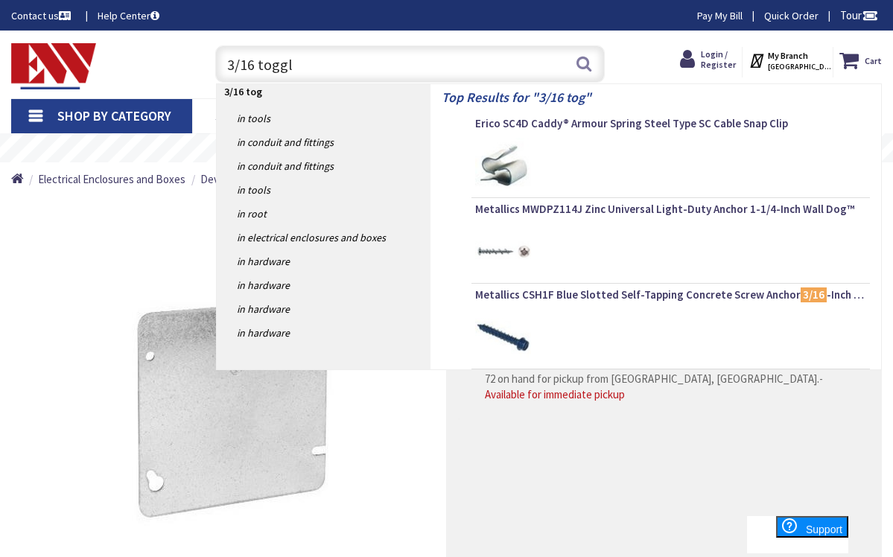
type input "3/16 toggle"
